Goal: Obtain resource: Obtain resource

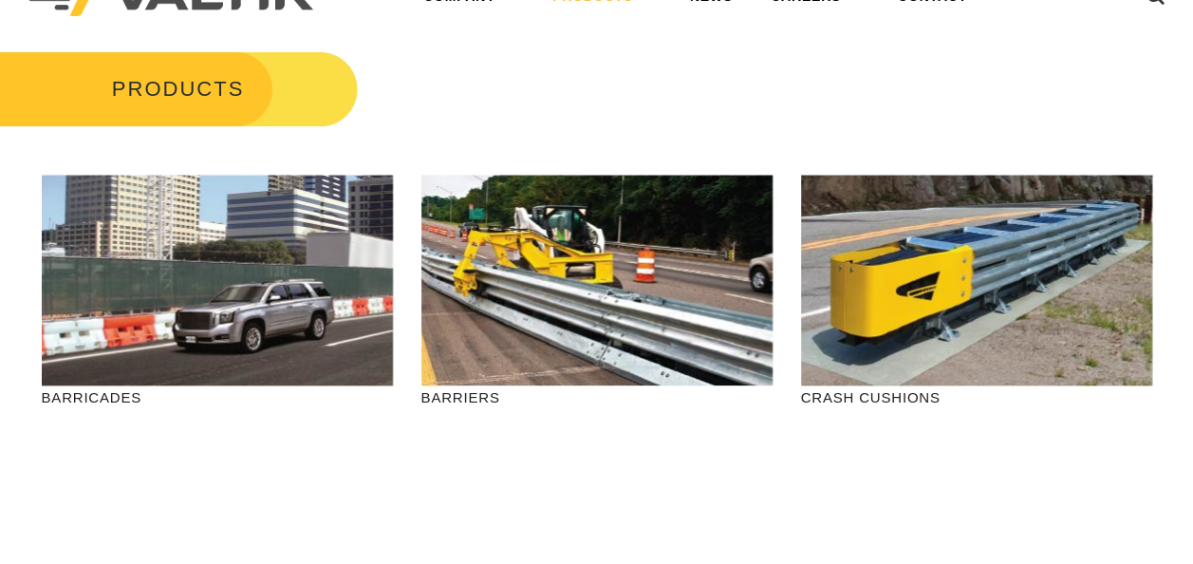
scroll to position [95, 0]
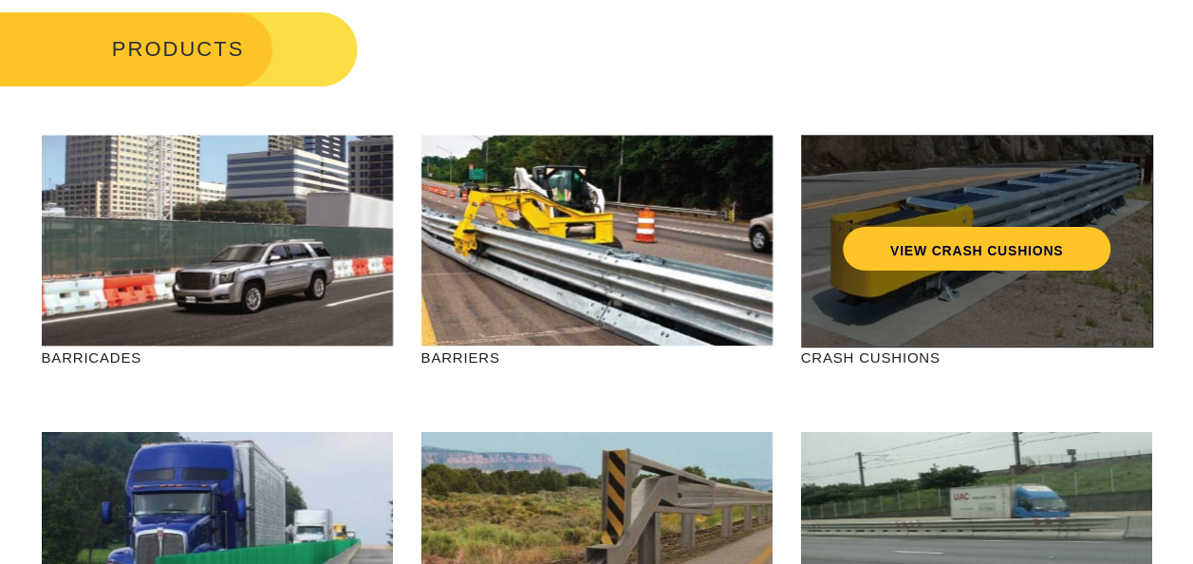
click at [954, 289] on div "VIEW CRASH CUSHIONS" at bounding box center [976, 241] width 351 height 212
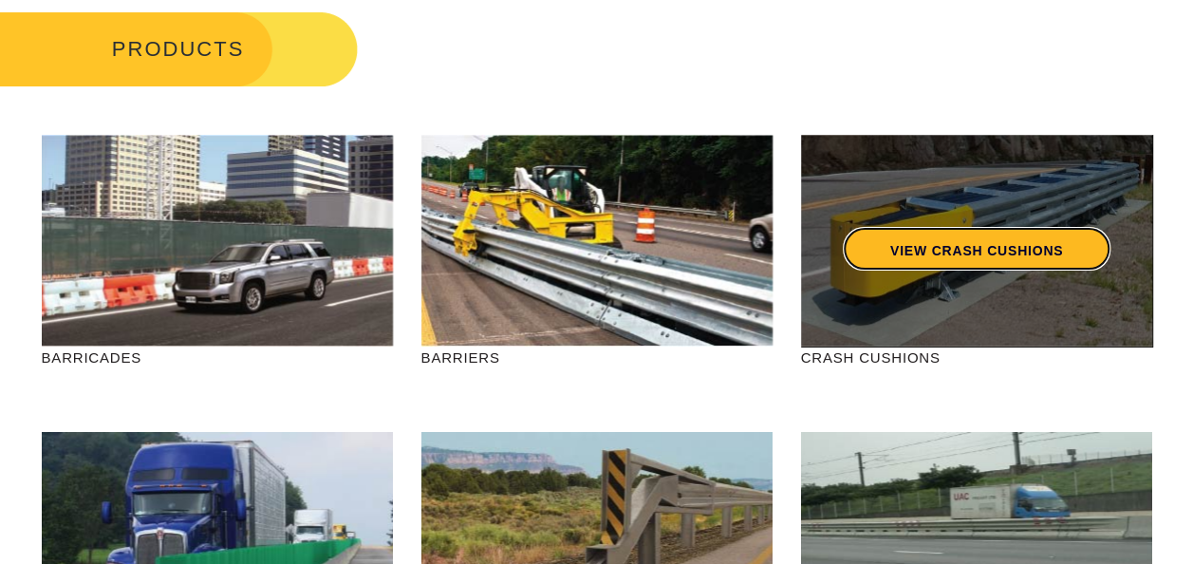
click at [984, 247] on link "VIEW CRASH CUSHIONS" at bounding box center [976, 249] width 268 height 44
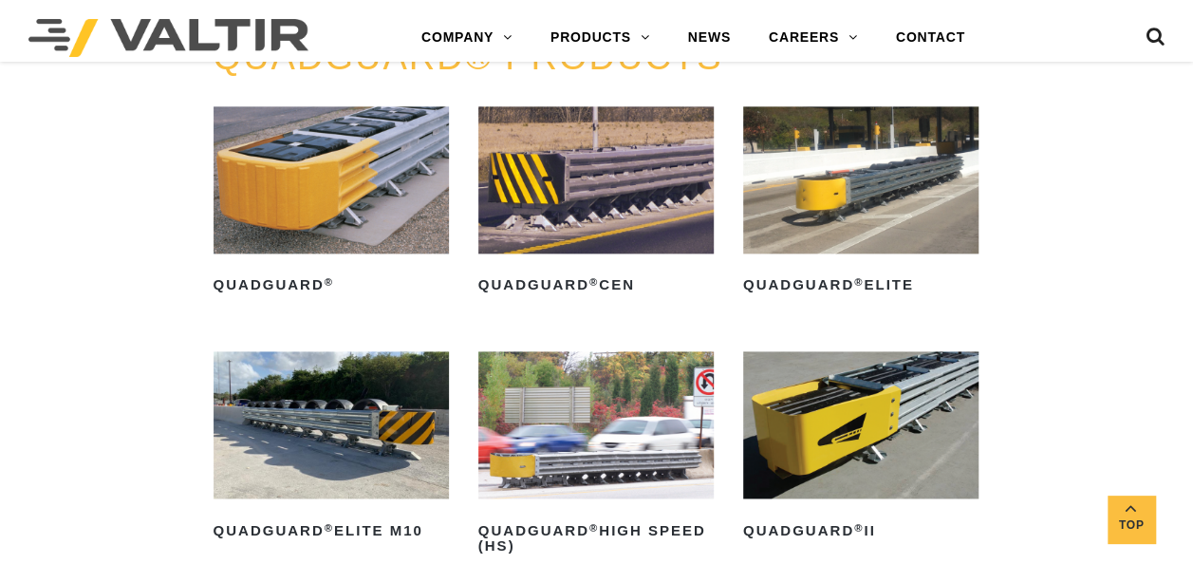
scroll to position [1139, 0]
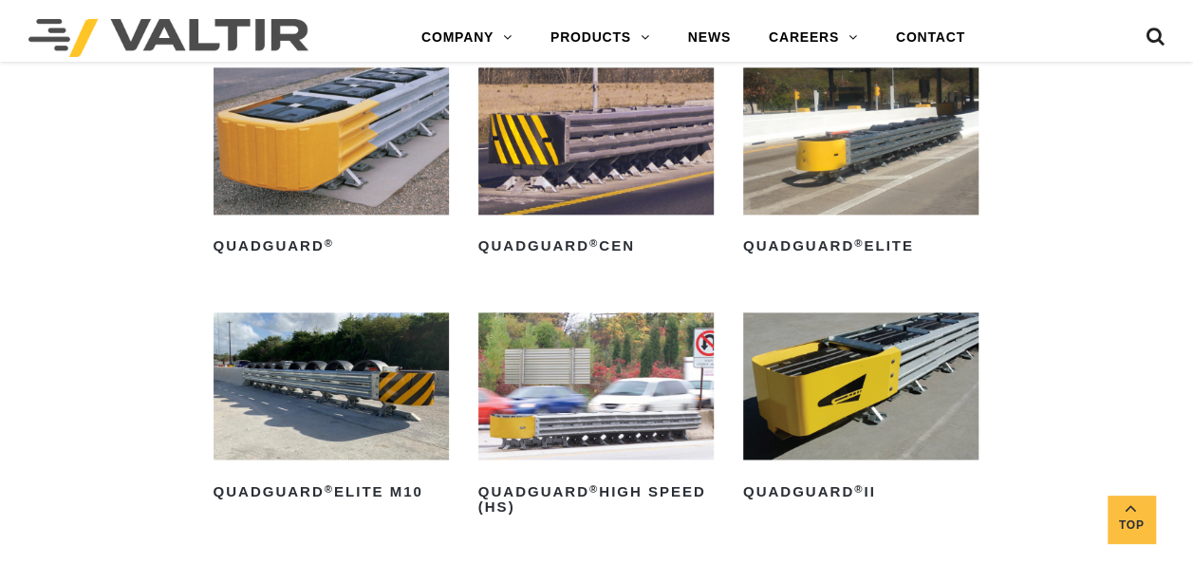
click at [838, 395] on img at bounding box center [860, 385] width 235 height 147
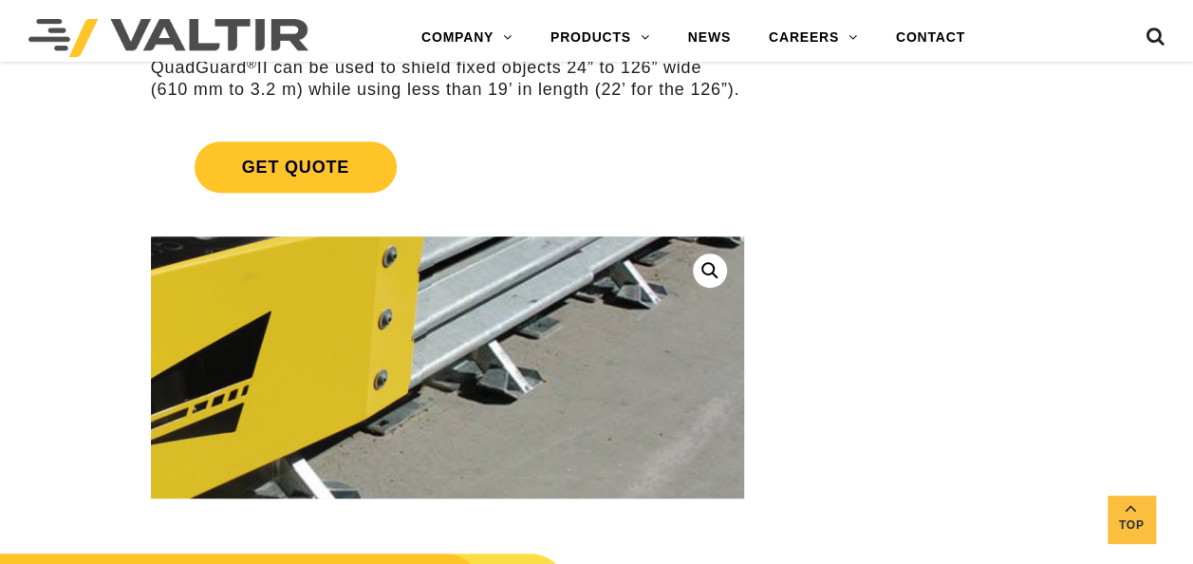
scroll to position [380, 0]
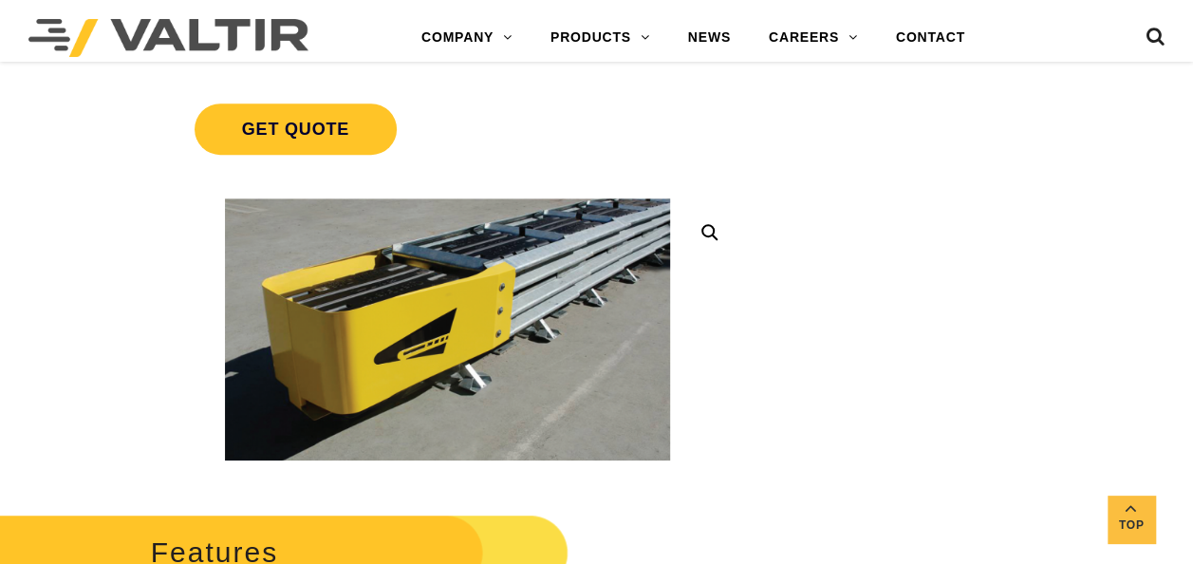
click at [708, 223] on link at bounding box center [710, 232] width 34 height 34
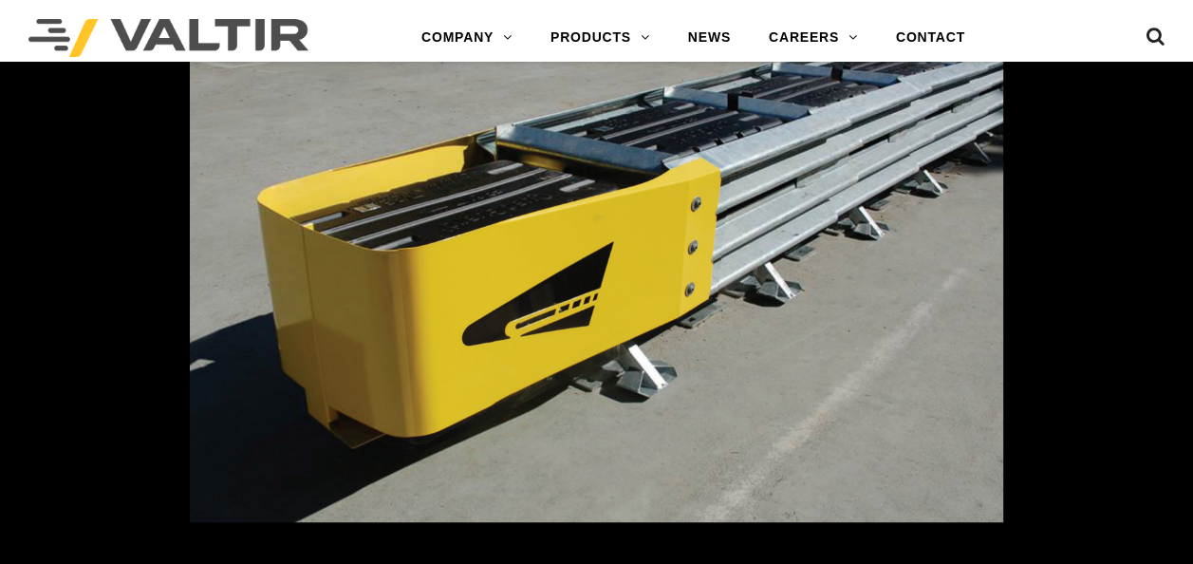
click at [666, 402] on img at bounding box center [596, 282] width 813 height 480
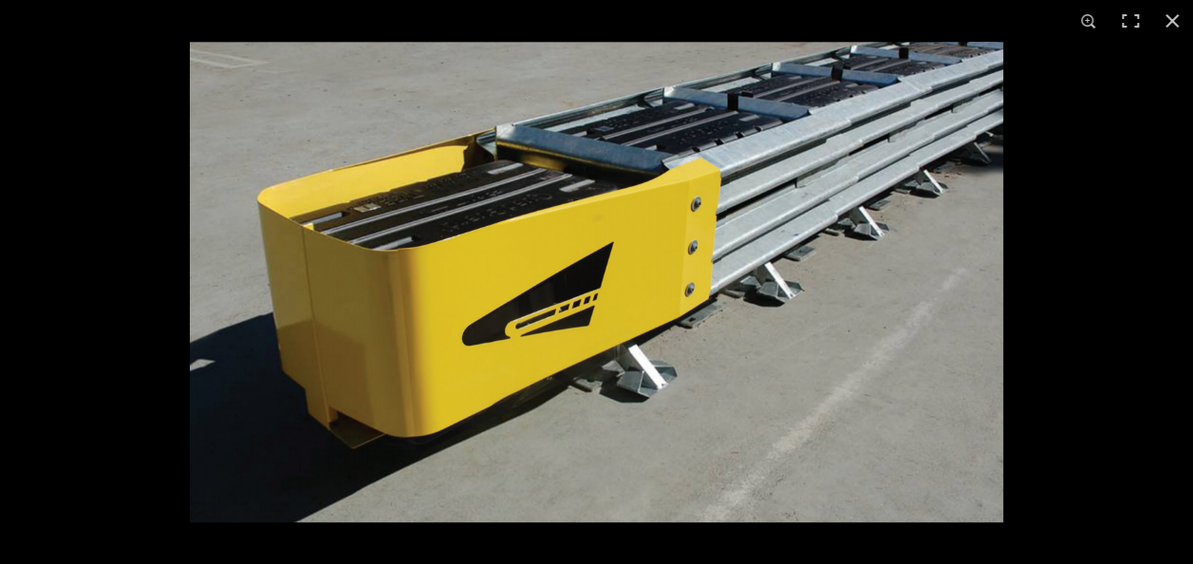
scroll to position [190, 0]
click at [537, 445] on img at bounding box center [596, 282] width 813 height 480
click at [786, 342] on img at bounding box center [596, 282] width 813 height 480
click at [1084, 298] on div at bounding box center [786, 324] width 1193 height 564
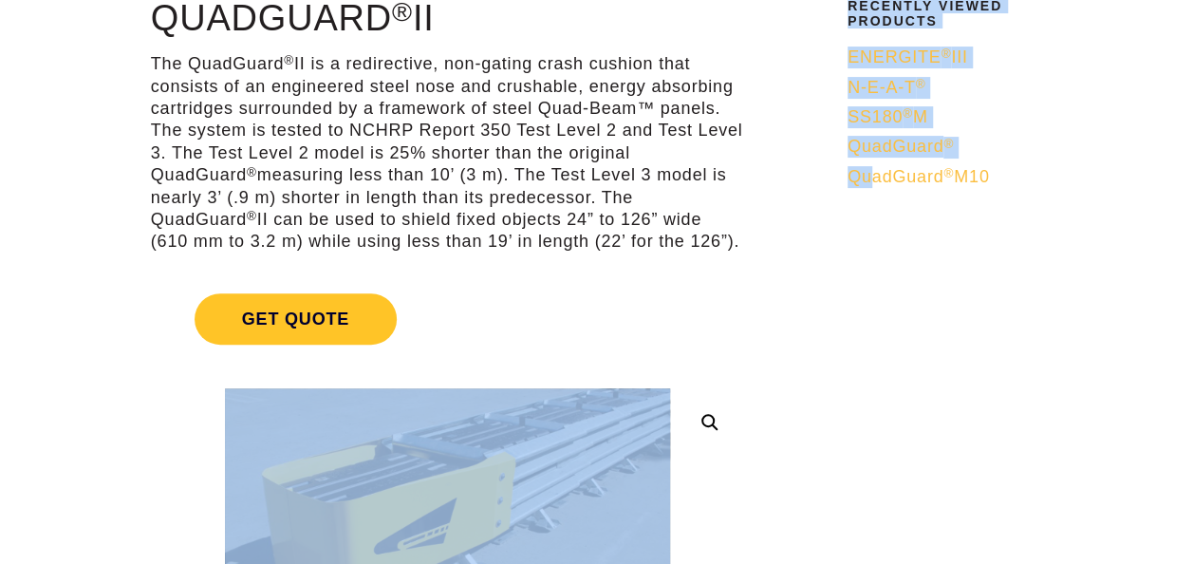
drag, startPoint x: 808, startPoint y: 416, endPoint x: 870, endPoint y: 282, distance: 147.8
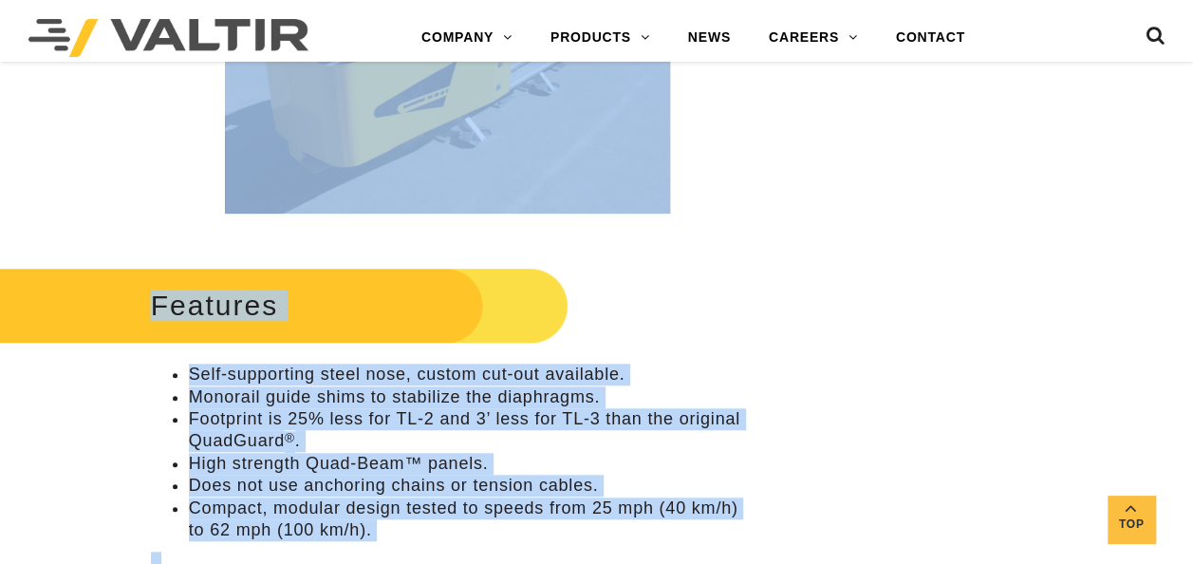
scroll to position [759, 0]
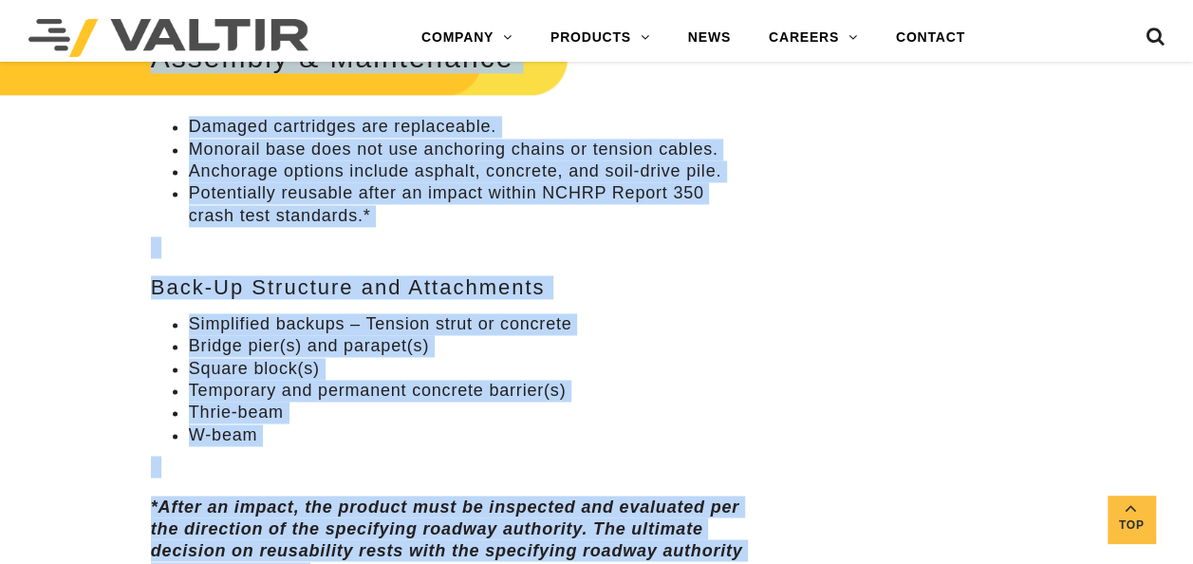
scroll to position [1329, 0]
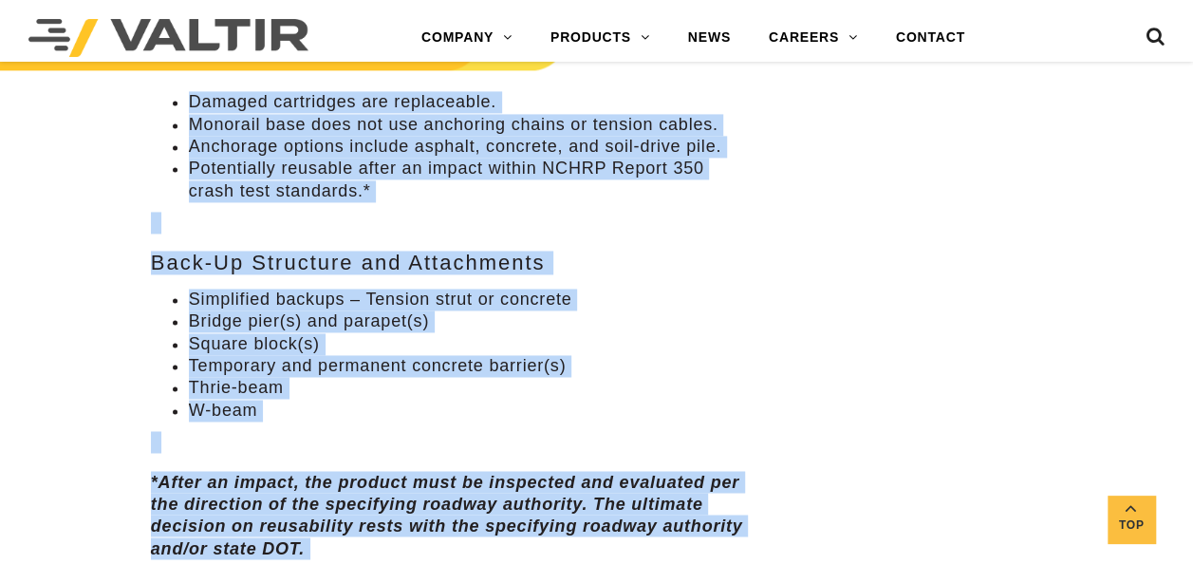
click at [611, 274] on div "Assembly & Maintenance Damaged cartridges are replaceable. Monorail base does n…" at bounding box center [447, 294] width 593 height 610
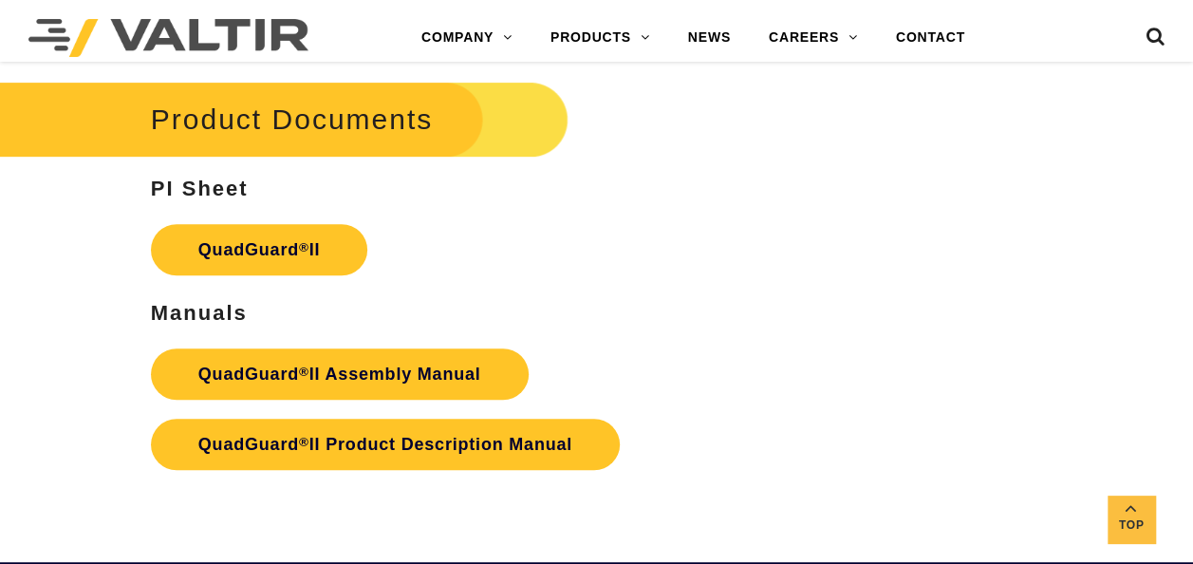
scroll to position [3986, 0]
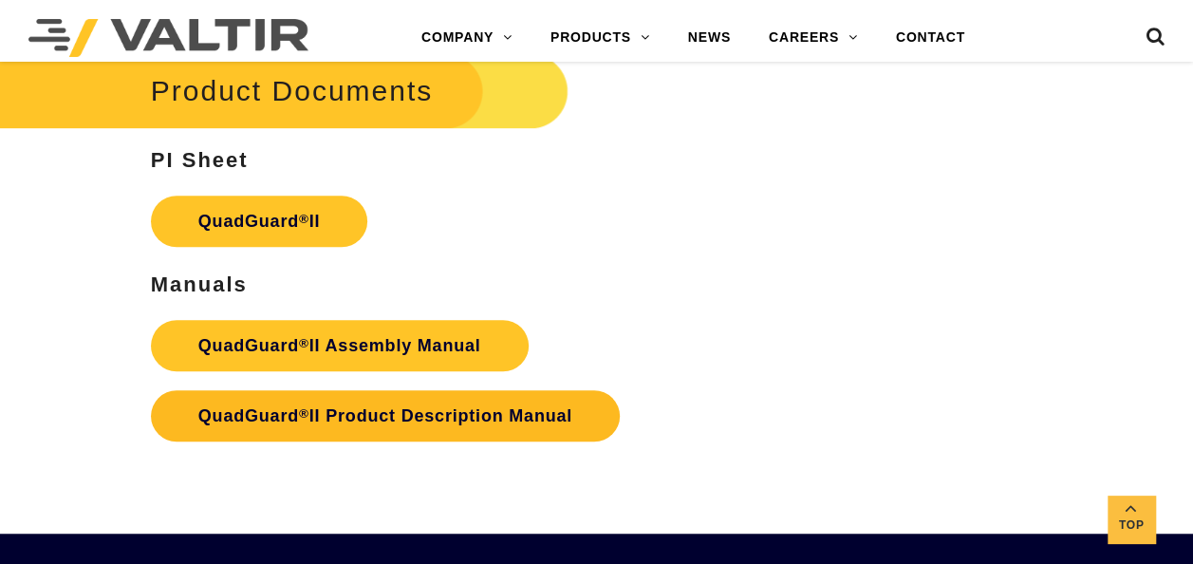
click at [482, 414] on strong "QuadGuard ® II Product Description Manual" at bounding box center [385, 415] width 374 height 19
